Goal: Navigation & Orientation: Find specific page/section

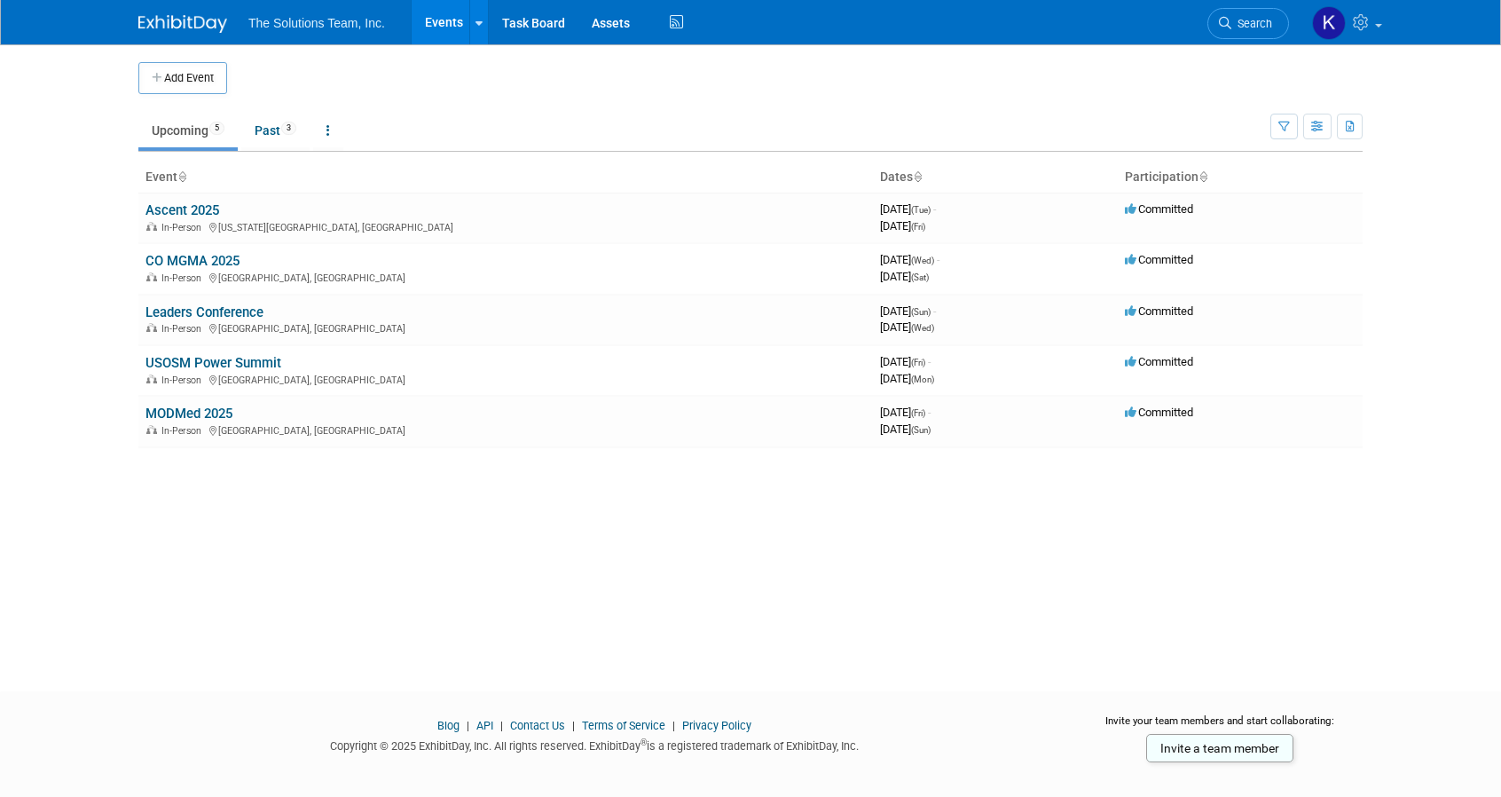
click at [186, 255] on link "CO MGMA 2025" at bounding box center [192, 261] width 94 height 16
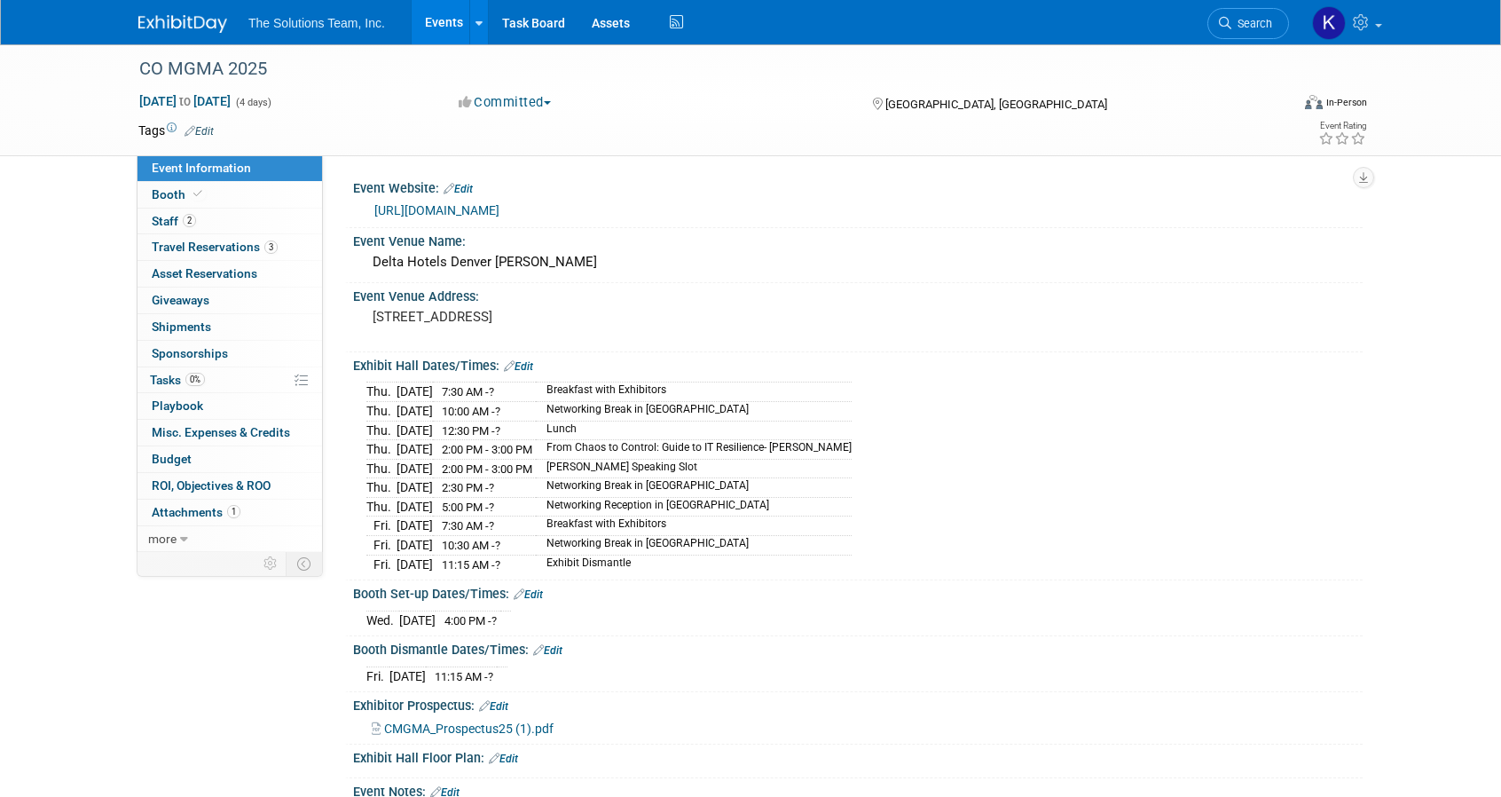
click at [204, 192] on link "Booth" at bounding box center [229, 195] width 184 height 26
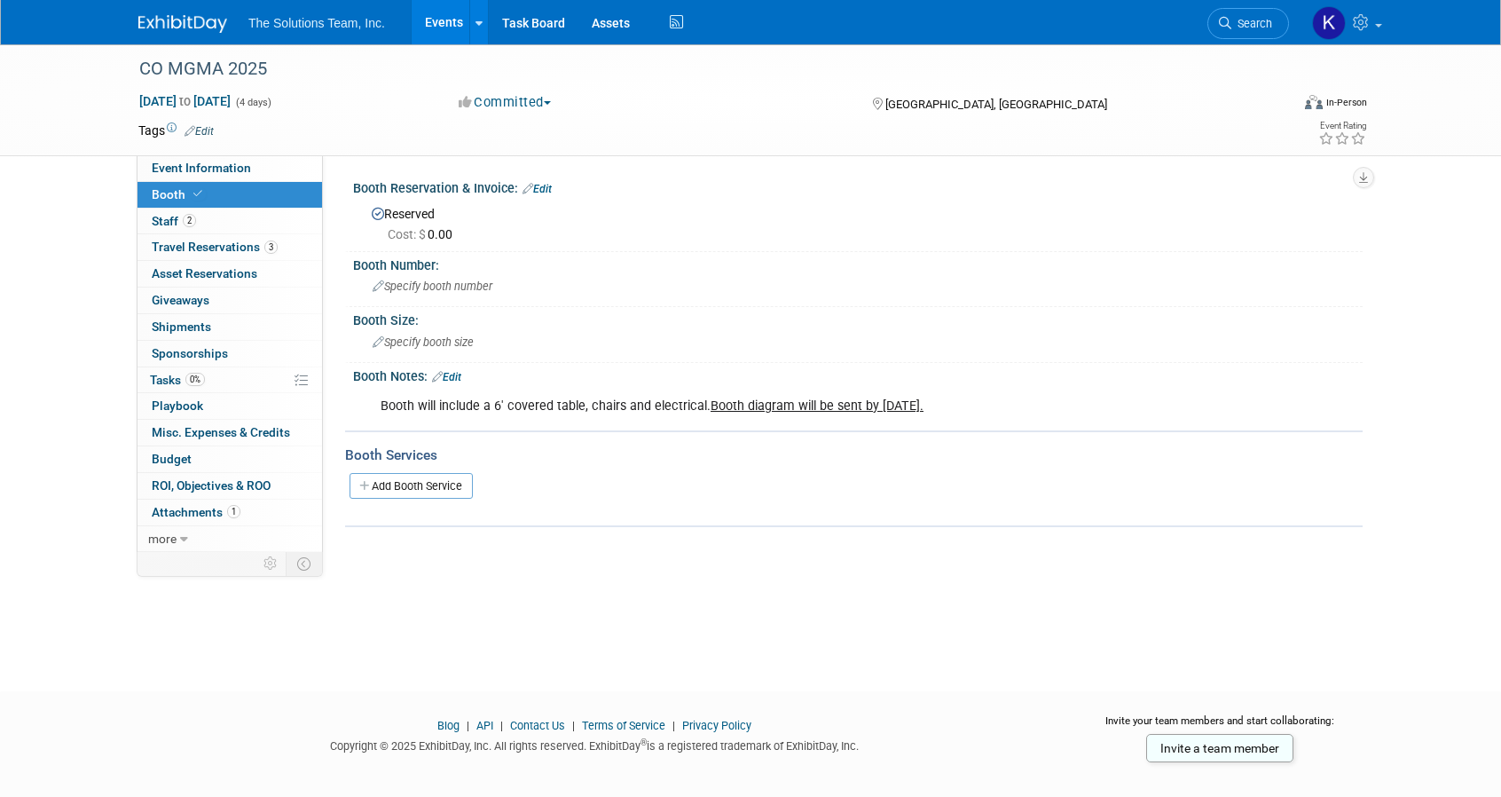
click at [436, 12] on link "Events" at bounding box center [444, 22] width 65 height 44
